Goal: Navigation & Orientation: Find specific page/section

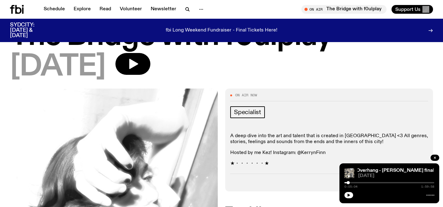
scroll to position [8, 0]
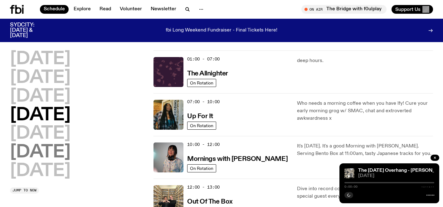
click at [55, 157] on h2 "[DATE]" at bounding box center [40, 152] width 60 height 17
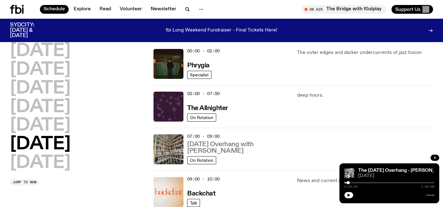
click at [237, 147] on h3 "Saturday Overhang with Kate Stanbridge" at bounding box center [238, 147] width 102 height 13
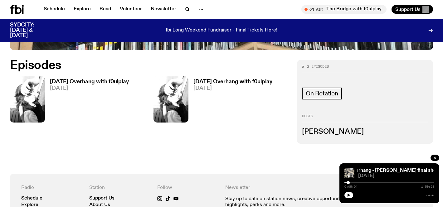
scroll to position [270, 0]
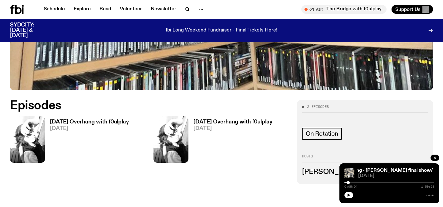
click at [217, 117] on div "Saturday Overhang with f0ulplay 20.09.25" at bounding box center [230, 139] width 84 height 46
click at [217, 120] on h3 "Saturday Overhang with f0ulplay" at bounding box center [232, 121] width 79 height 5
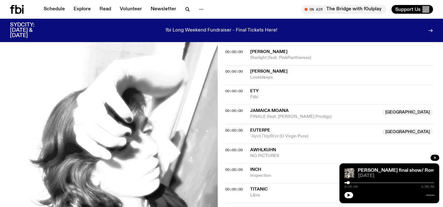
scroll to position [278, 0]
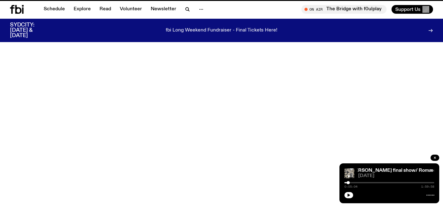
scroll to position [270, 0]
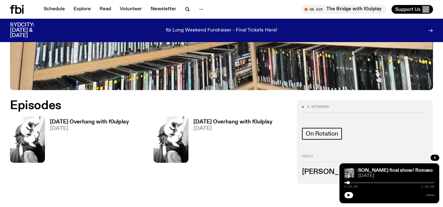
click at [78, 122] on h3 "Saturday Overhang with f0ulplay" at bounding box center [89, 121] width 79 height 5
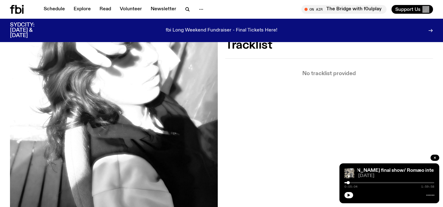
scroll to position [130, 0]
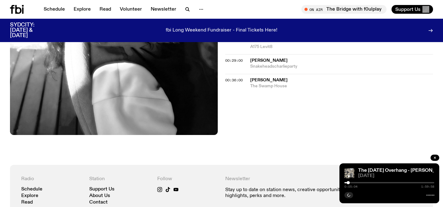
scroll to position [24, 0]
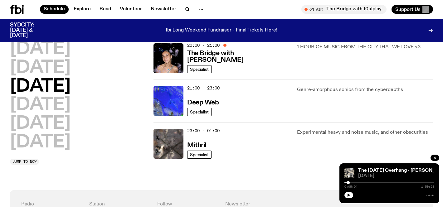
scroll to position [322, 0]
click at [434, 156] on icon "button" at bounding box center [435, 158] width 4 height 4
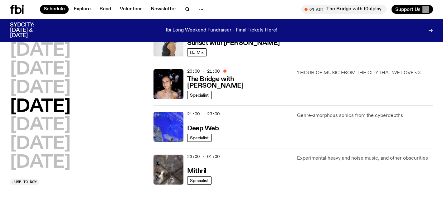
scroll to position [296, 0]
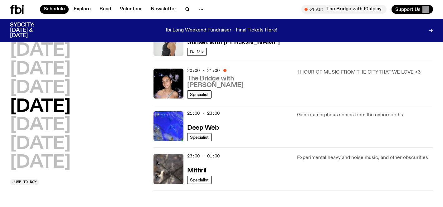
click at [241, 87] on h3 "The Bridge with [PERSON_NAME]" at bounding box center [238, 81] width 102 height 13
